Goal: Task Accomplishment & Management: Use online tool/utility

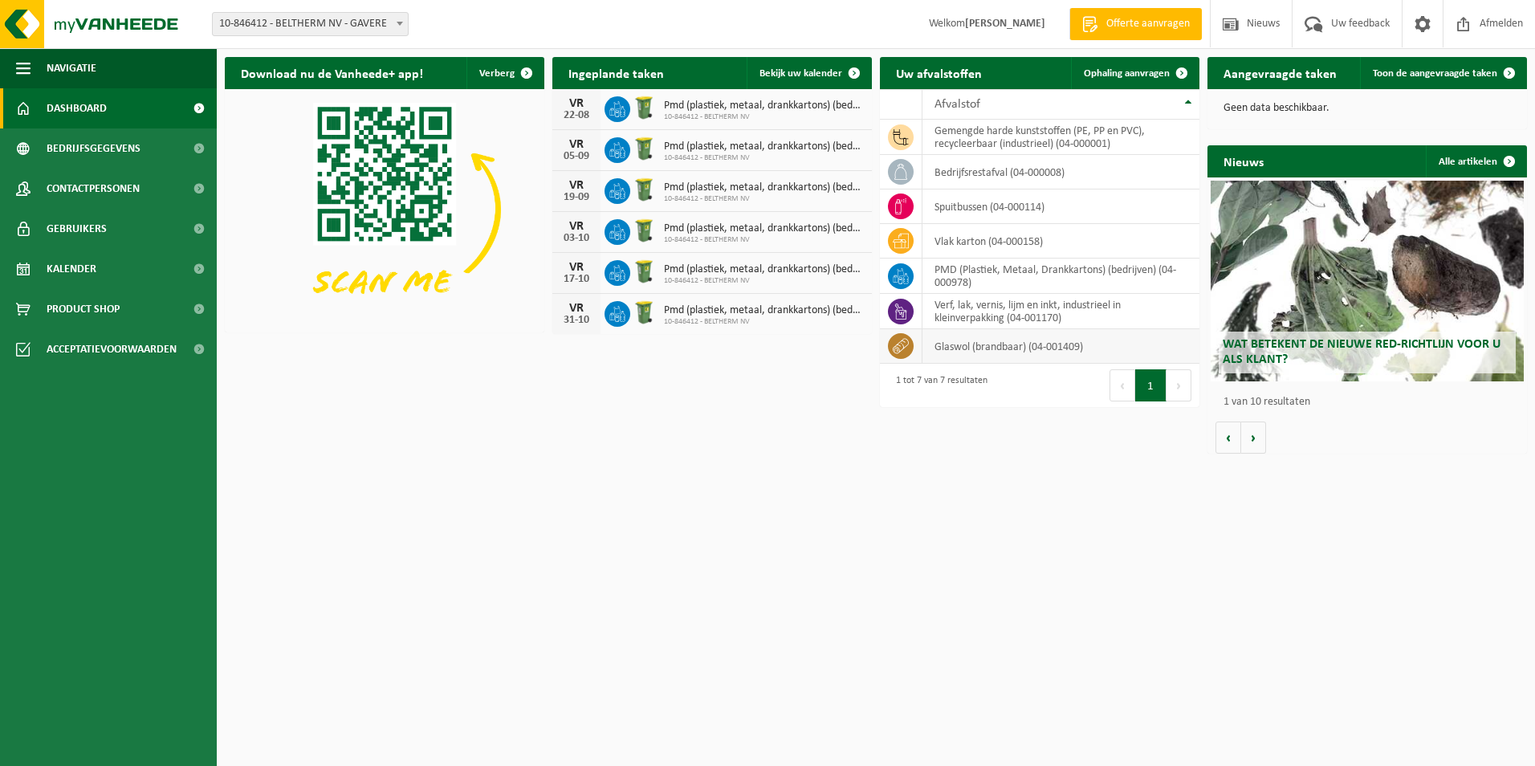
click at [1013, 356] on td "glaswol (brandbaar) (04-001409)" at bounding box center [1061, 346] width 277 height 35
click at [993, 320] on td "verf, lak, vernis, lijm en inkt, industrieel in kleinverpakking (04-001170)" at bounding box center [1061, 311] width 277 height 35
click at [980, 345] on td "glaswol (brandbaar) (04-001409)" at bounding box center [1061, 346] width 277 height 35
click at [1155, 71] on span "Ophaling aanvragen" at bounding box center [1127, 73] width 86 height 10
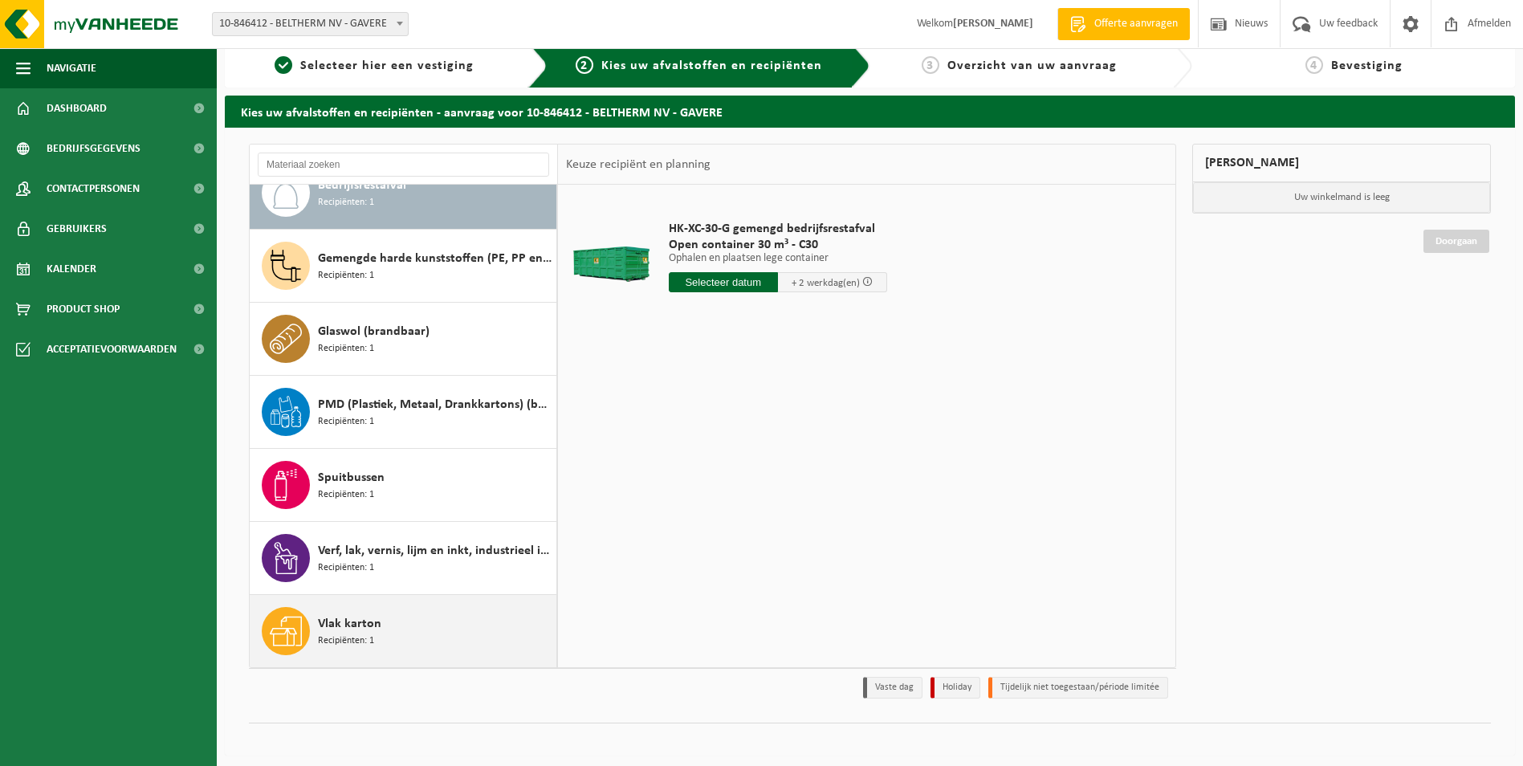
scroll to position [18, 0]
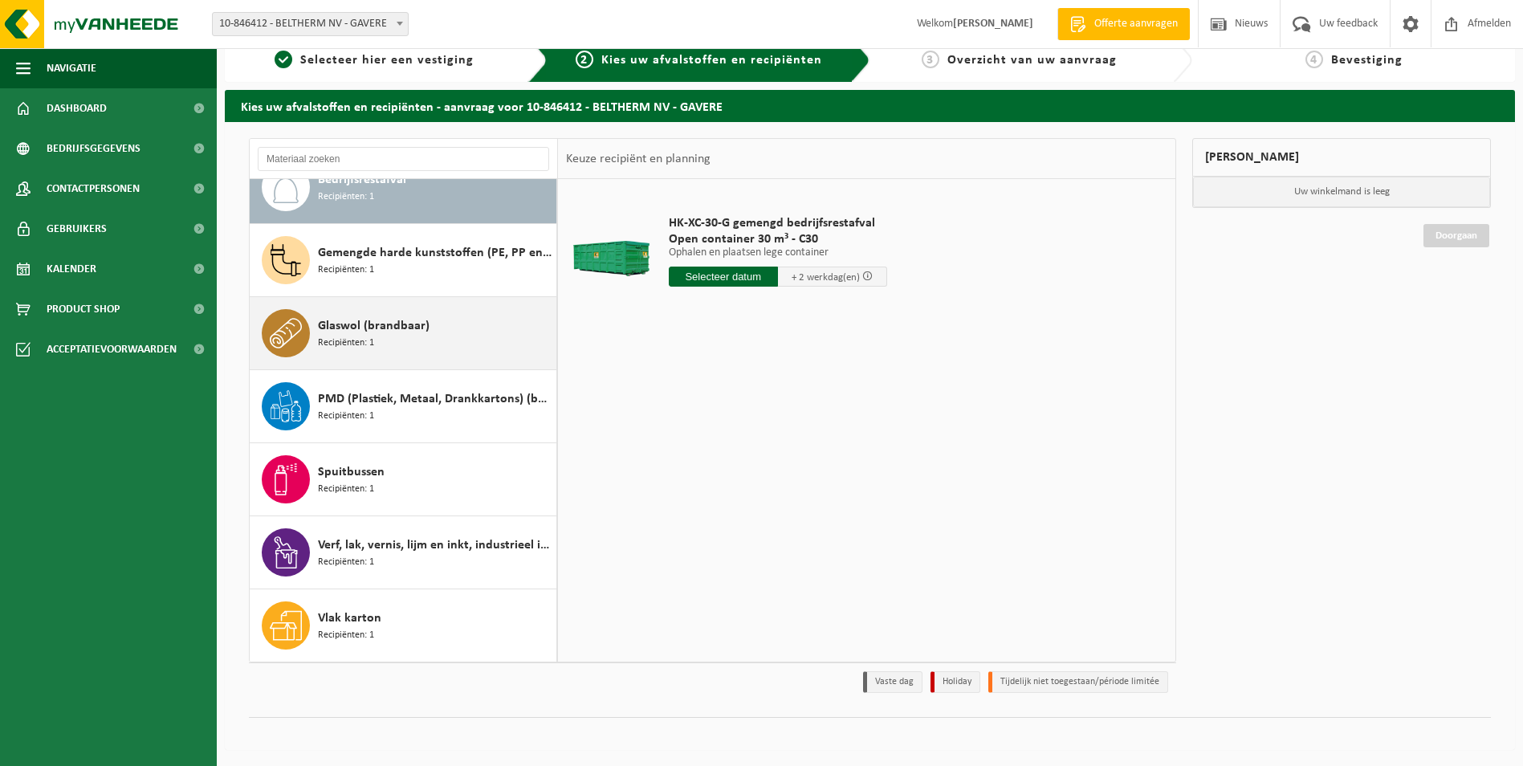
click at [384, 328] on span "Glaswol (brandbaar)" at bounding box center [374, 325] width 112 height 19
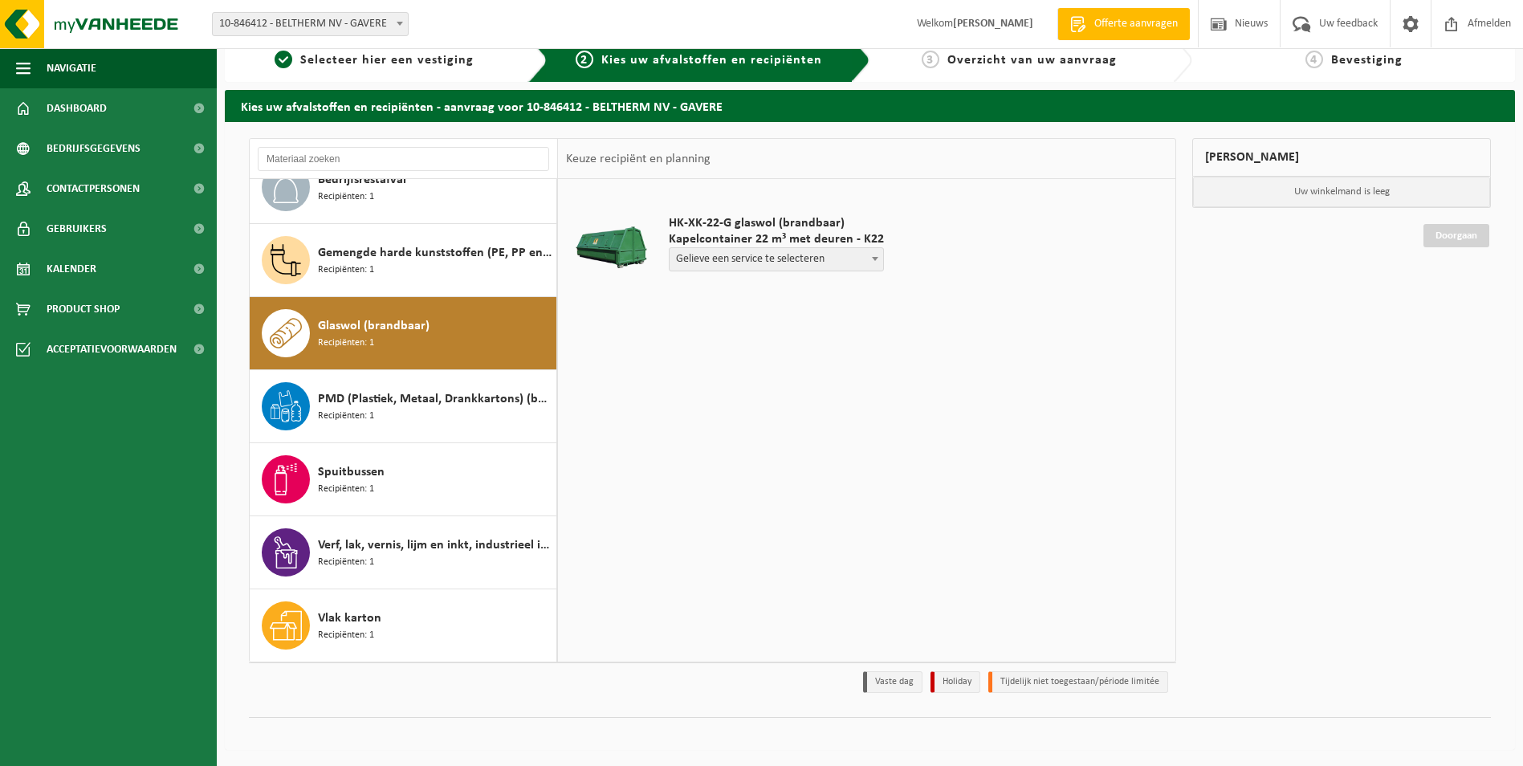
click at [871, 263] on span at bounding box center [875, 258] width 16 height 21
select select "P2PL-VEL-074660_HK-XK-22-GN-00_04-001409_46"
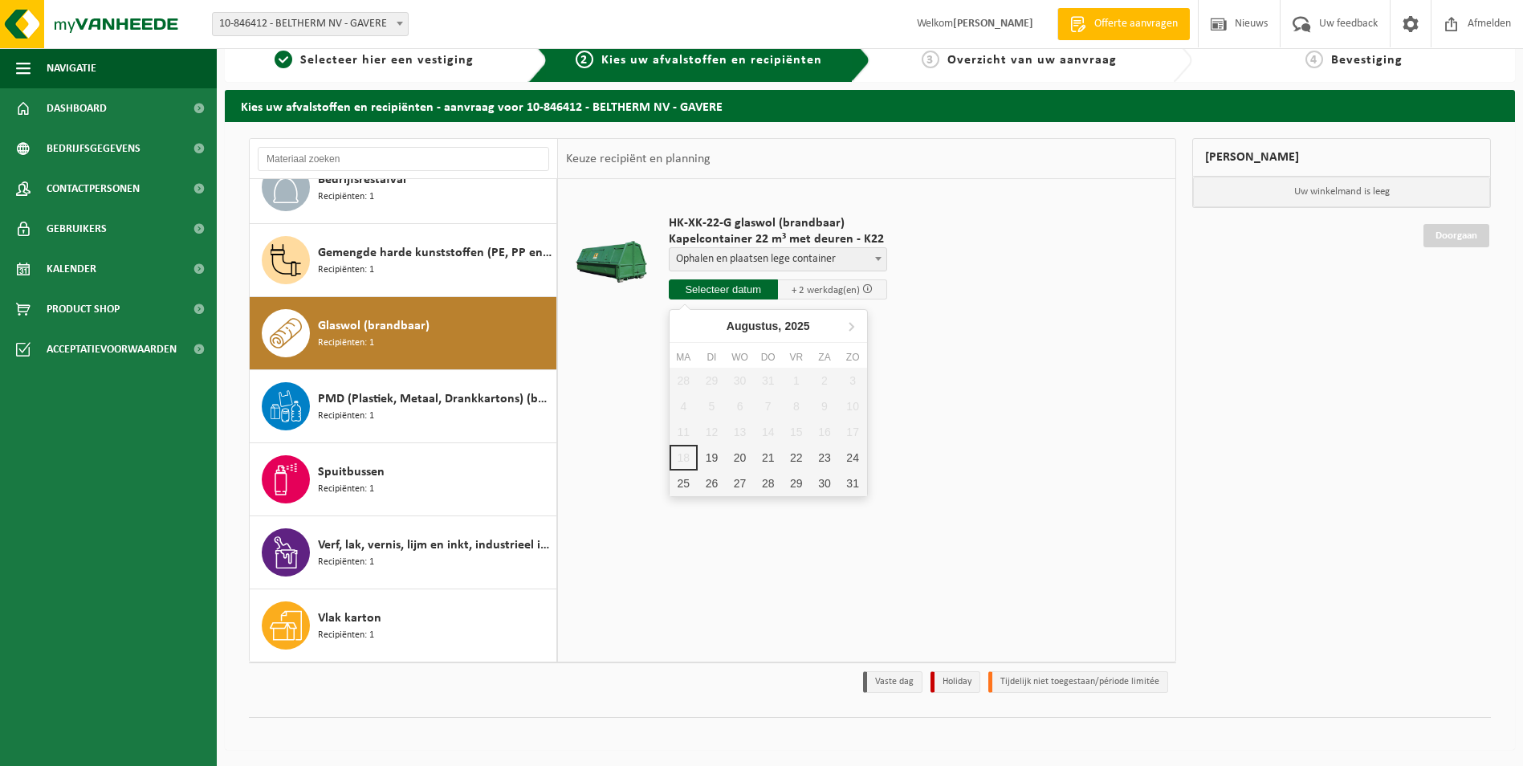
click at [756, 288] on input "text" at bounding box center [723, 289] width 109 height 20
click at [739, 460] on div "20" at bounding box center [740, 458] width 28 height 26
type input "Van 2025-08-20"
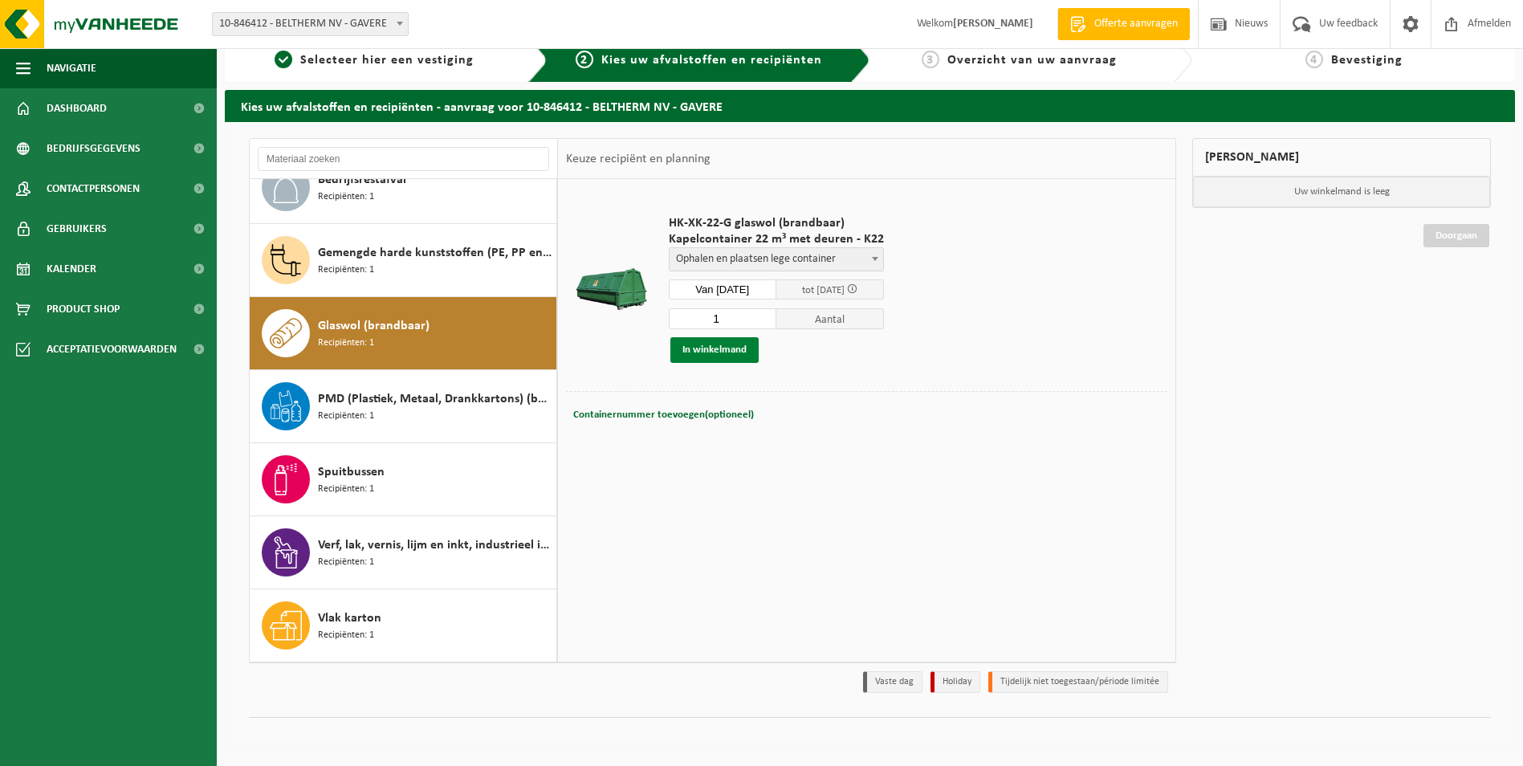
click at [727, 355] on button "In winkelmand" at bounding box center [714, 350] width 88 height 26
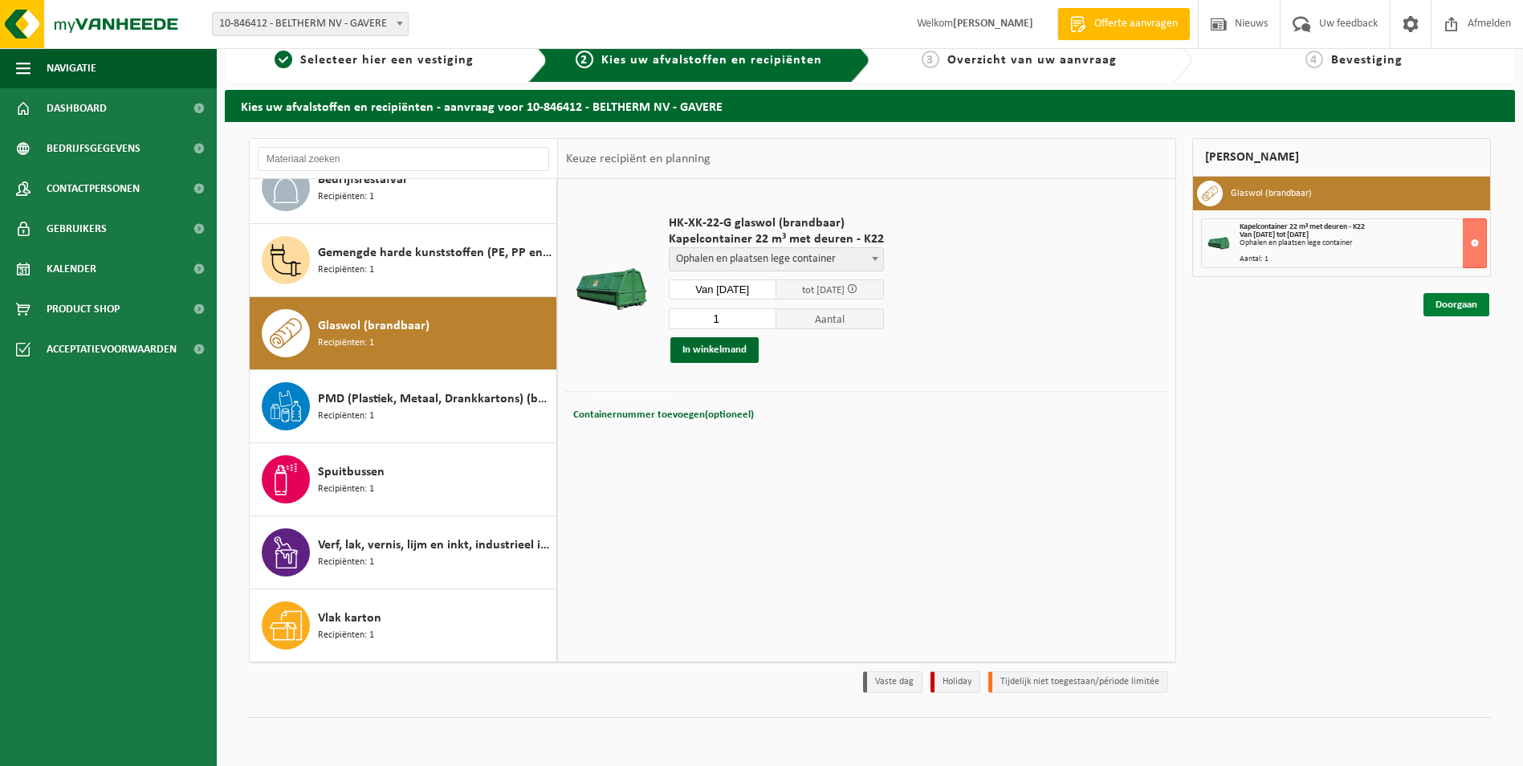
click at [1453, 304] on link "Doorgaan" at bounding box center [1457, 304] width 66 height 23
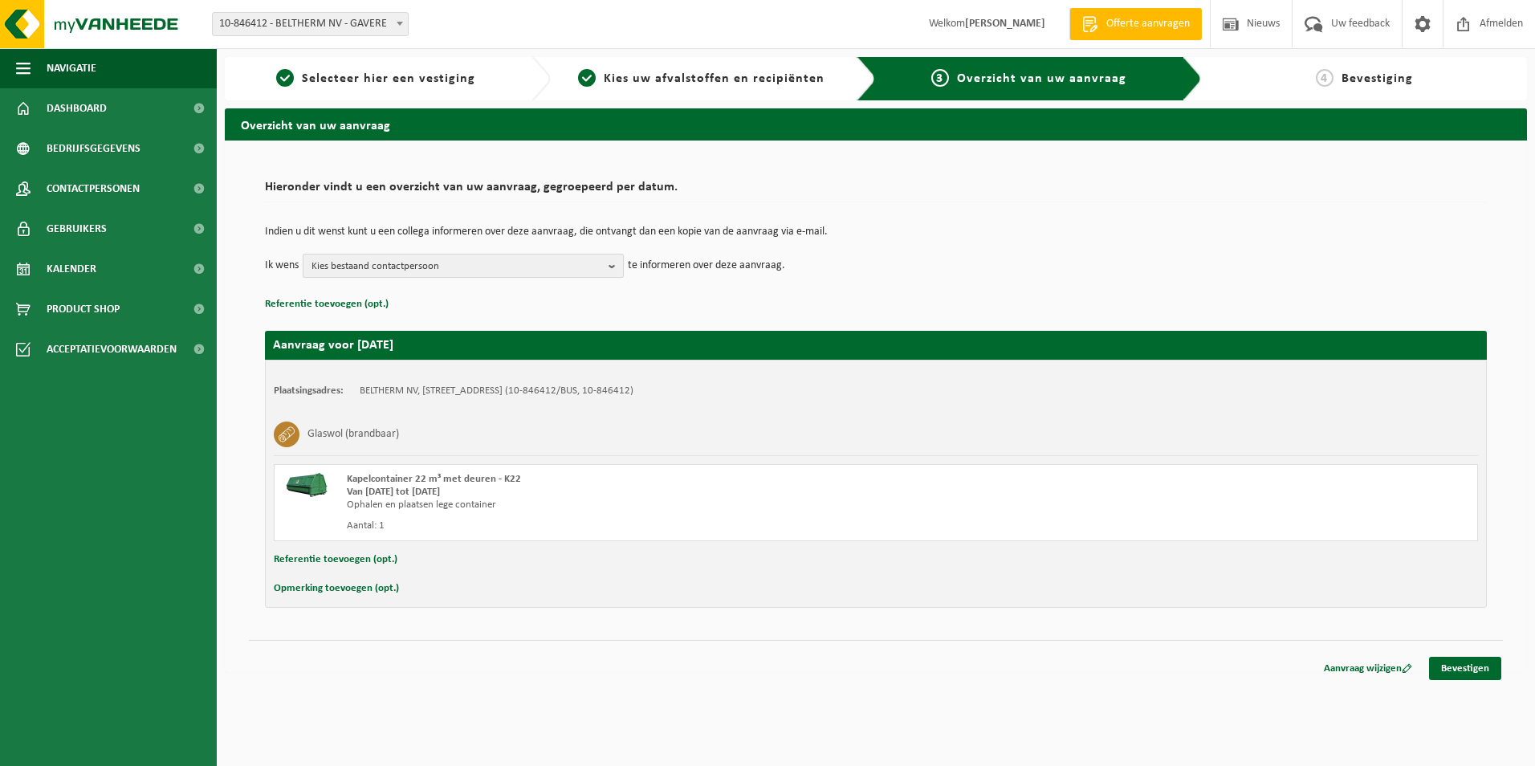
click at [617, 267] on b "button" at bounding box center [616, 266] width 14 height 22
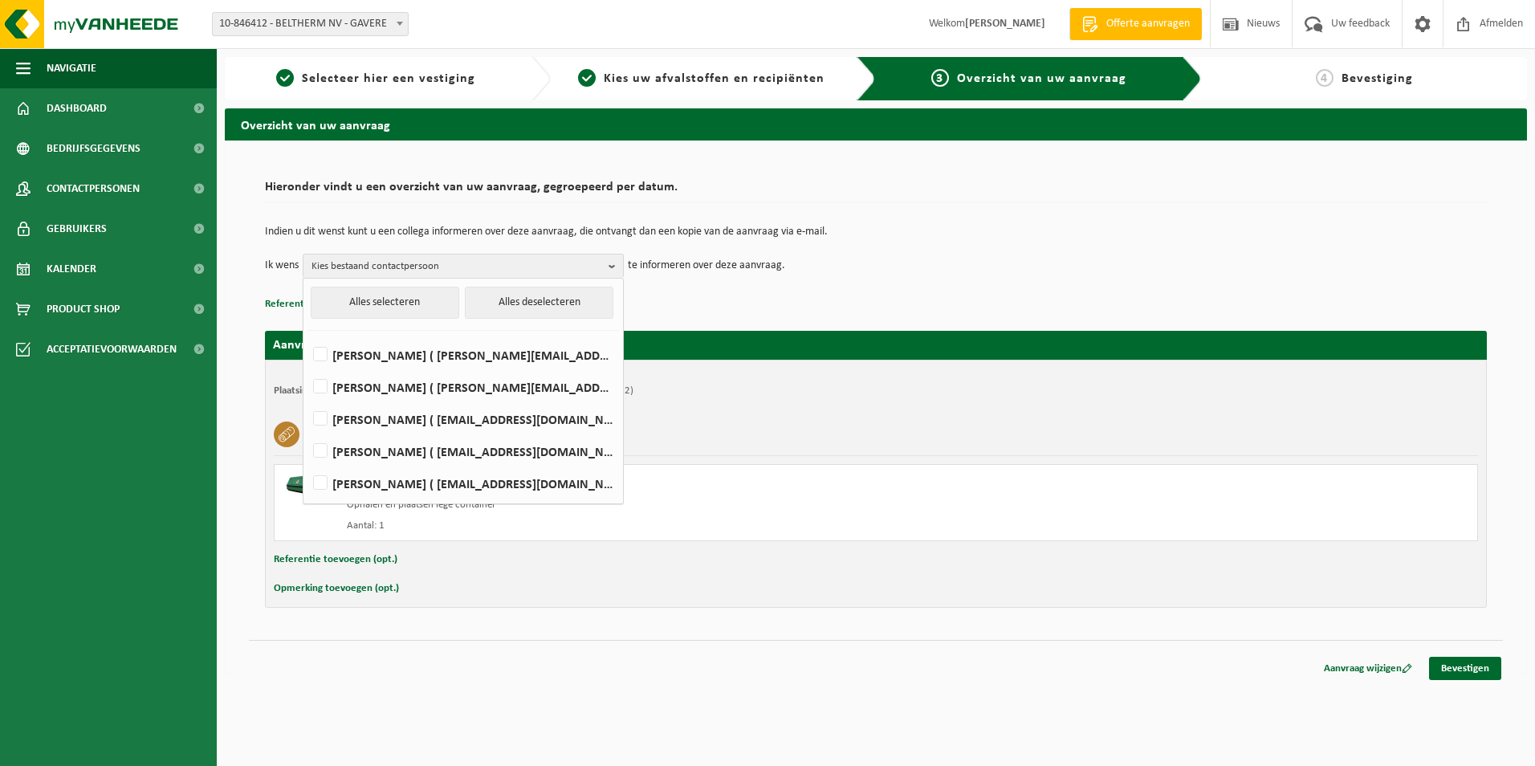
click at [1068, 258] on td "Ik wens Kies bestaand contactpersoon Alles selecteren Alles deselecteren Kristo…" at bounding box center [876, 266] width 1222 height 24
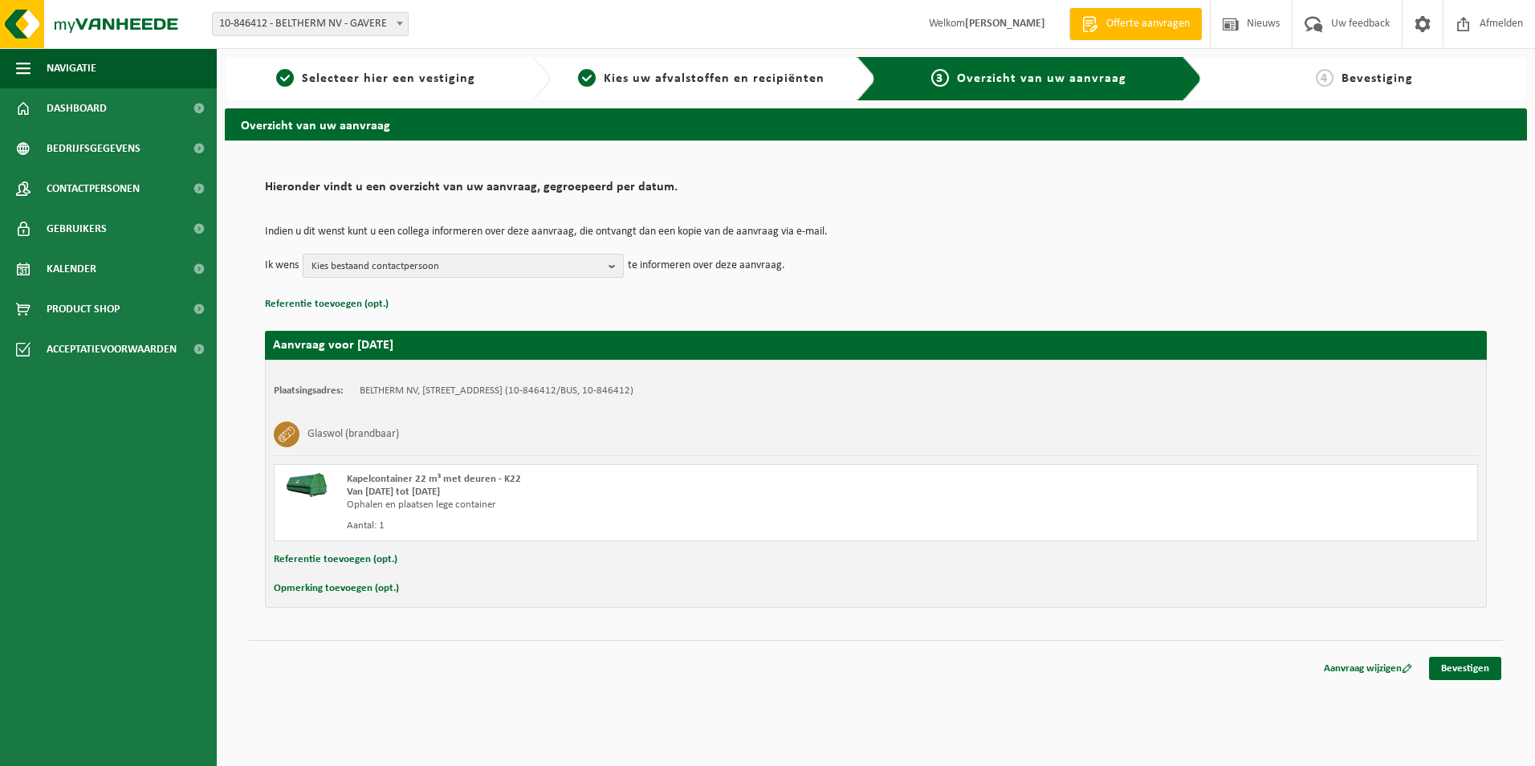
click at [613, 269] on b "button" at bounding box center [616, 266] width 14 height 22
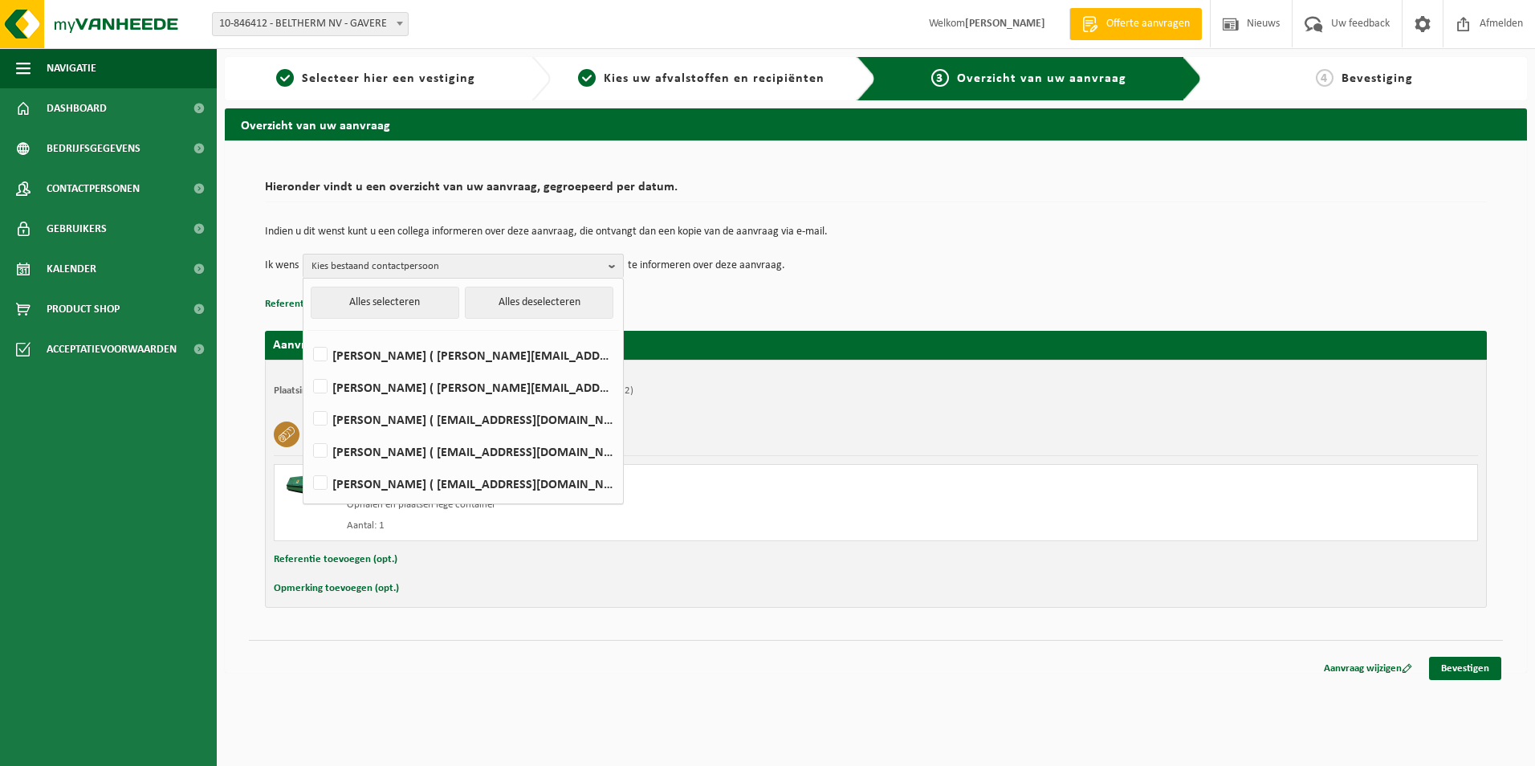
click at [880, 264] on td "Ik wens Kies bestaand contactpersoon Alles selecteren Alles deselecteren Kristo…" at bounding box center [876, 266] width 1222 height 24
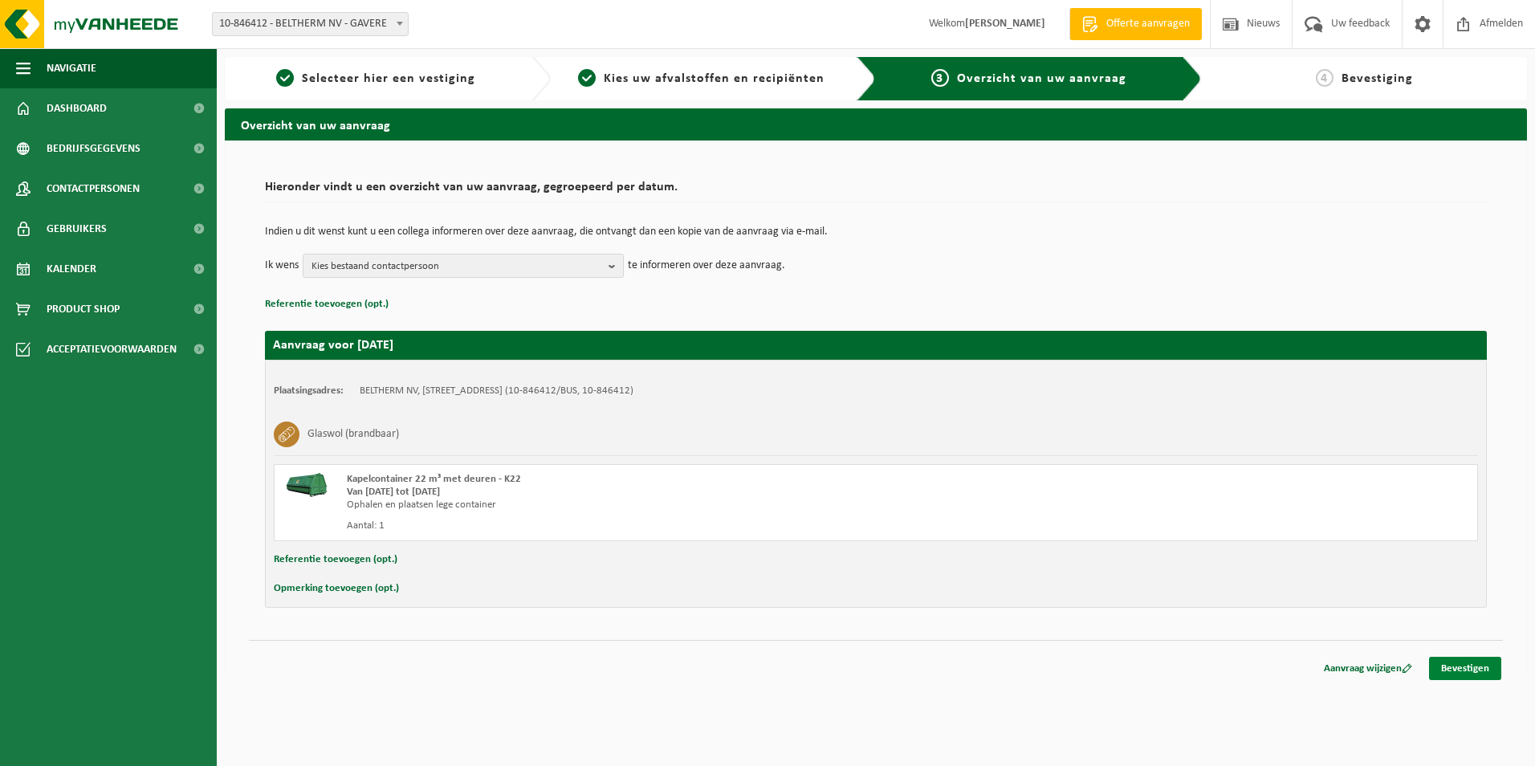
click at [1469, 666] on link "Bevestigen" at bounding box center [1465, 668] width 72 height 23
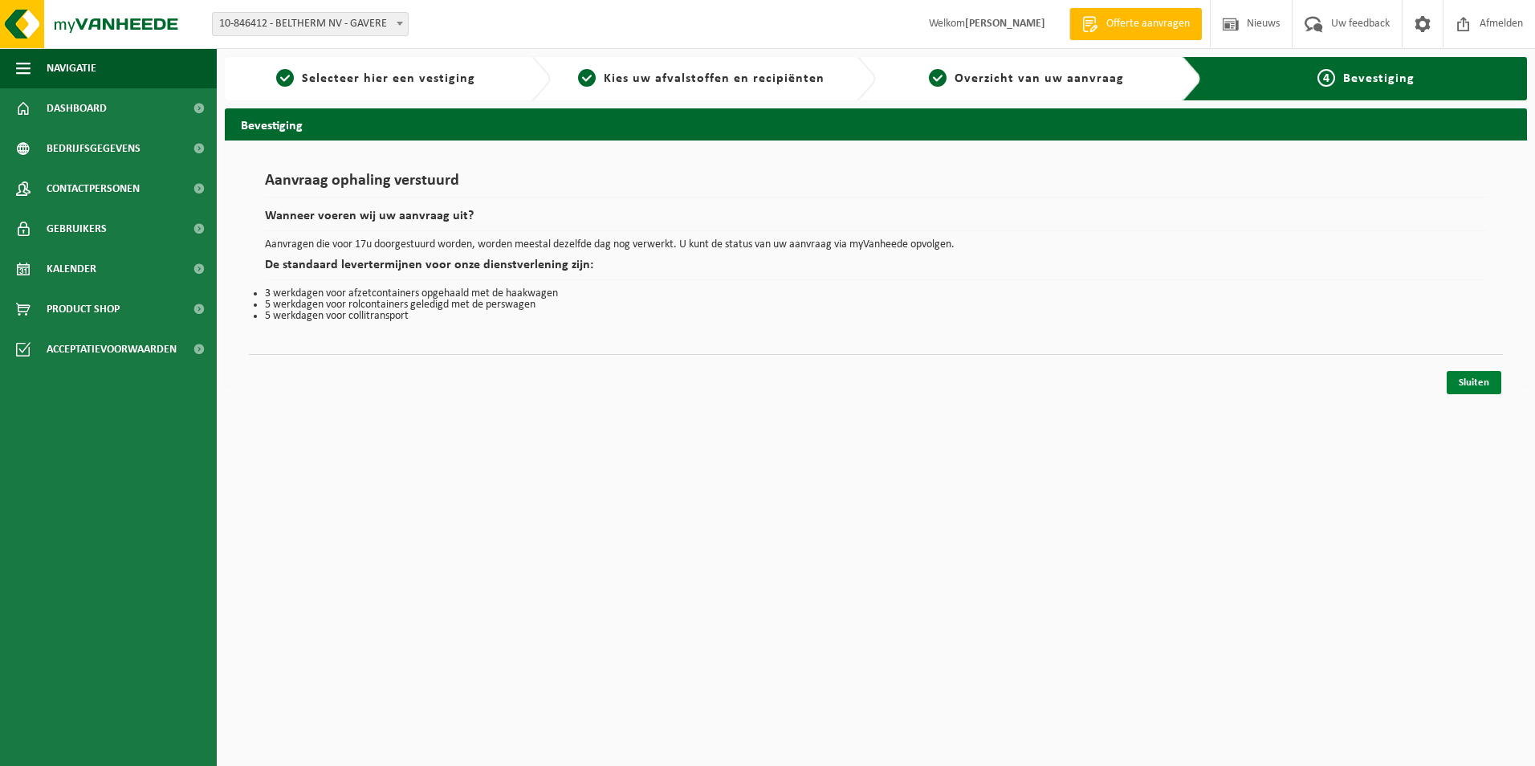
click at [1467, 386] on link "Sluiten" at bounding box center [1474, 382] width 55 height 23
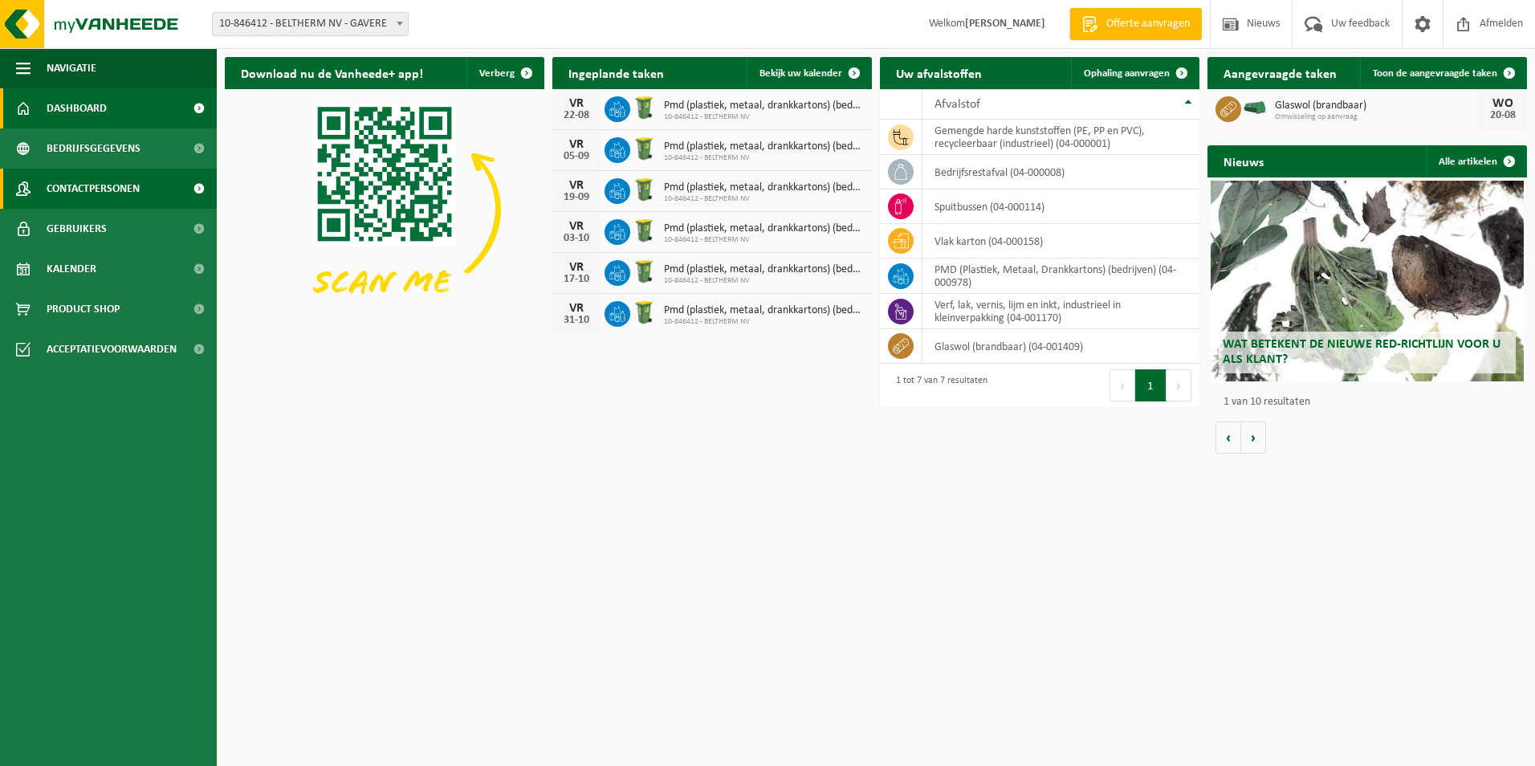
click at [146, 195] on link "Contactpersonen" at bounding box center [108, 189] width 217 height 40
